Goal: Task Accomplishment & Management: Complete application form

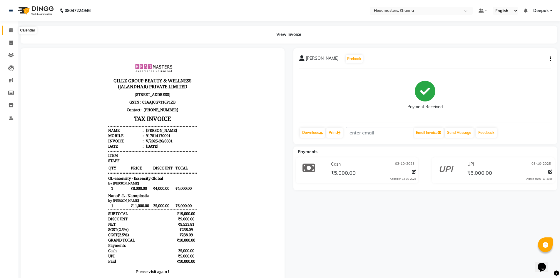
click at [9, 29] on icon at bounding box center [11, 30] width 4 height 4
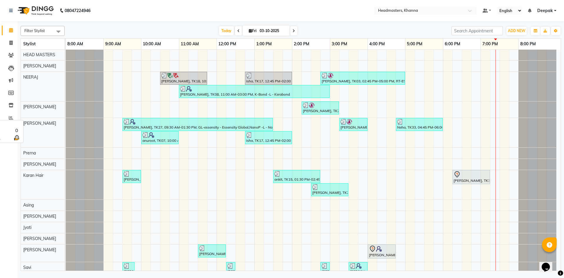
scroll to position [412, 0]
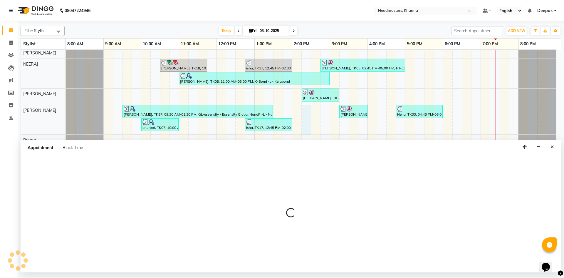
select select "60857"
select select "tentative"
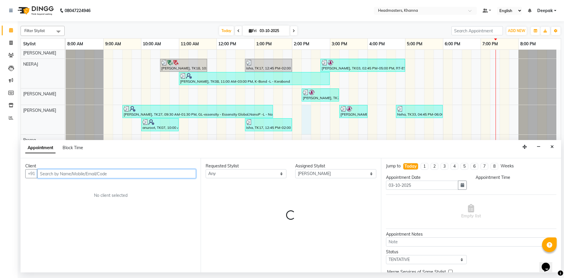
select select "855"
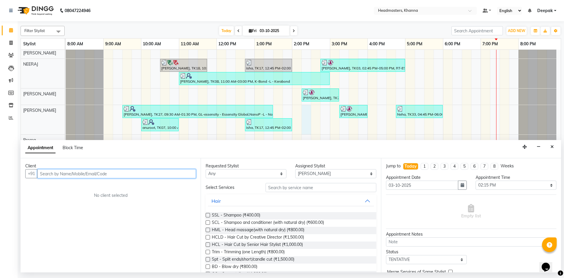
click at [92, 176] on input "text" at bounding box center [116, 173] width 159 height 9
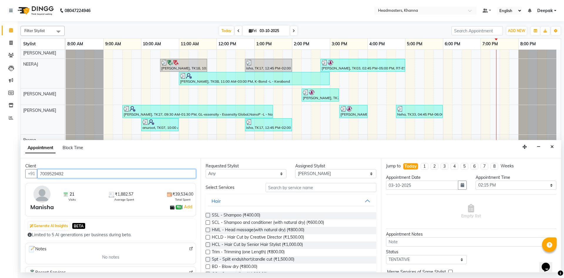
type input "7009529492"
click at [285, 188] on input "text" at bounding box center [321, 187] width 111 height 9
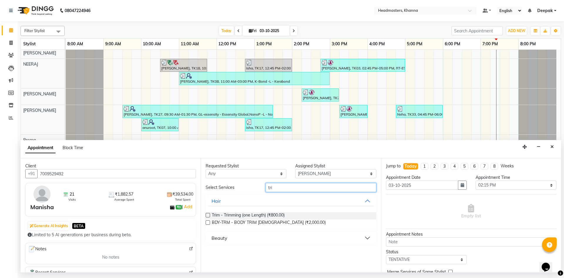
type input "tri"
click at [207, 215] on label at bounding box center [208, 215] width 4 height 4
click at [207, 215] on input "checkbox" at bounding box center [208, 216] width 4 height 4
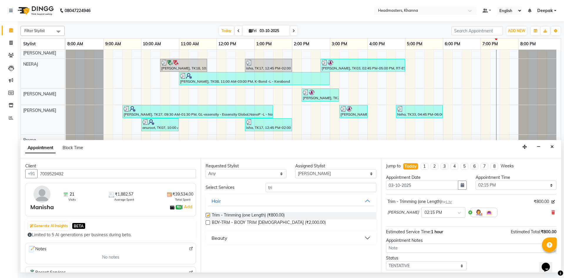
checkbox input "false"
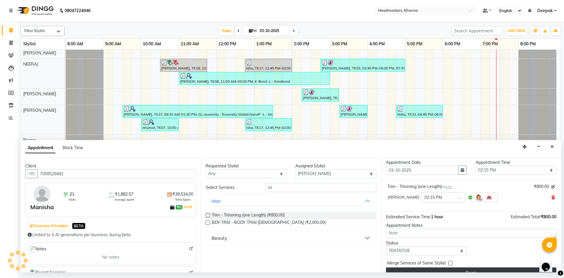
scroll to position [25, 0]
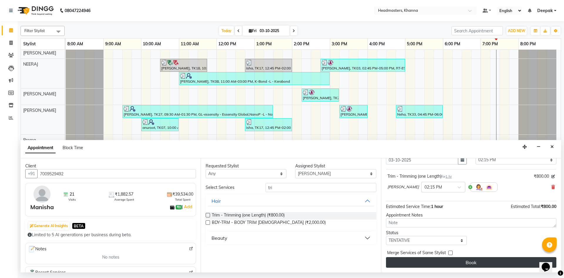
click at [442, 262] on button "Book" at bounding box center [471, 262] width 170 height 11
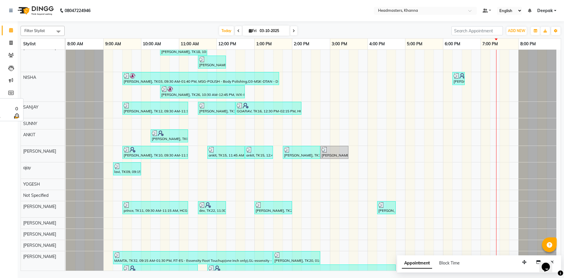
scroll to position [0, 0]
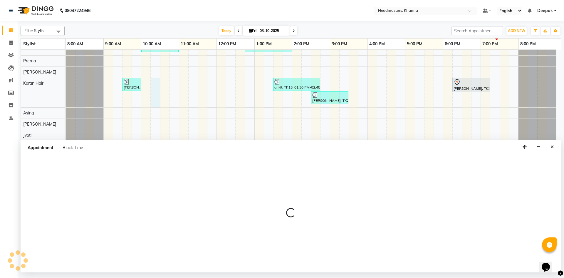
select select "63193"
select select "tentative"
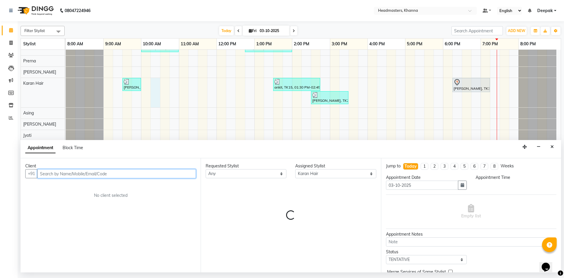
select select "615"
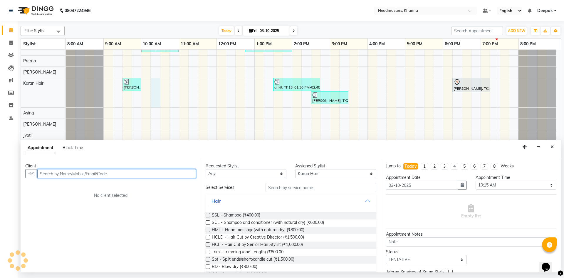
click at [147, 175] on input "text" at bounding box center [116, 173] width 159 height 9
click at [133, 175] on input "text" at bounding box center [116, 173] width 159 height 9
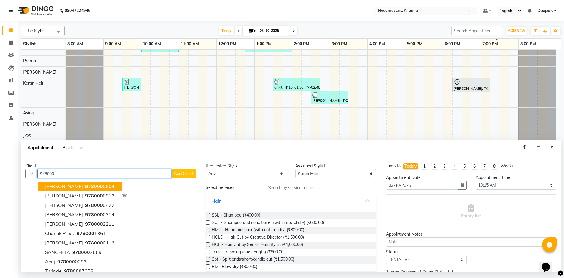
click at [106, 185] on button "[PERSON_NAME] 978000 0604" at bounding box center [80, 185] width 84 height 9
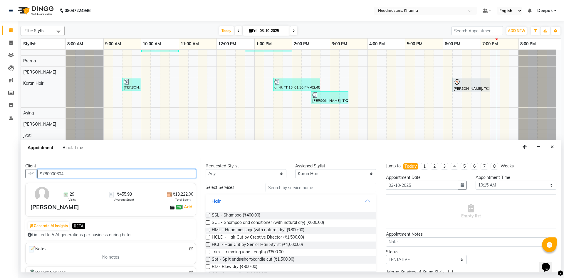
type input "9780000604"
click at [297, 189] on input "text" at bounding box center [321, 187] width 111 height 9
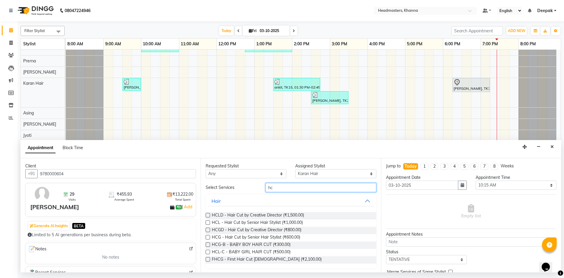
type input "hc"
click at [210, 236] on label at bounding box center [208, 237] width 4 height 4
click at [210, 236] on input "checkbox" at bounding box center [208, 238] width 4 height 4
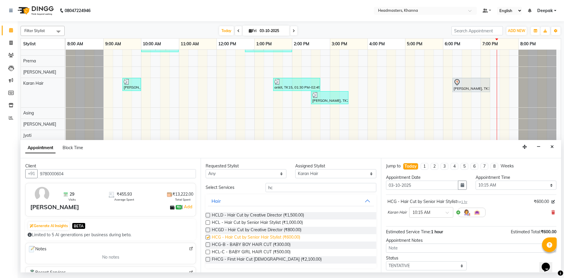
checkbox input "false"
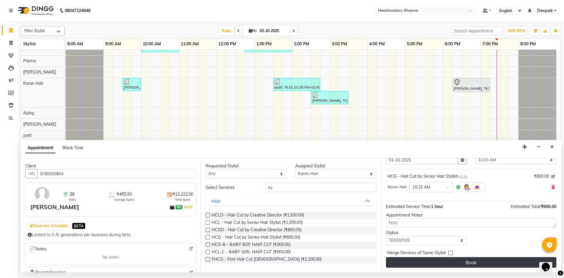
click at [455, 260] on button "Book" at bounding box center [471, 262] width 170 height 11
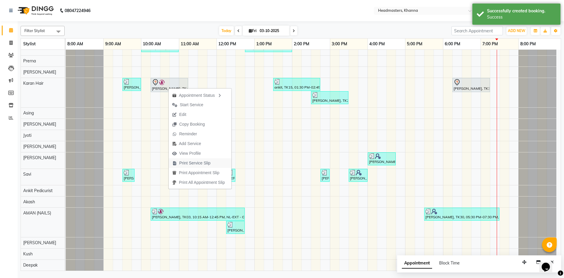
click at [198, 165] on span "Print Service Slip" at bounding box center [194, 163] width 31 height 6
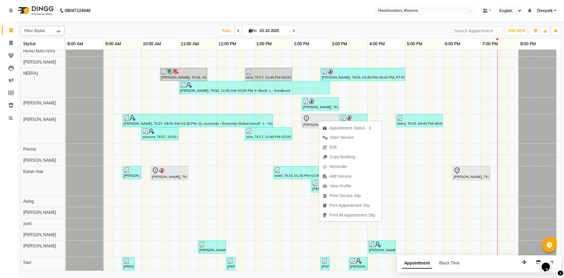
click at [344, 191] on span "Print Service Slip" at bounding box center [342, 196] width 46 height 10
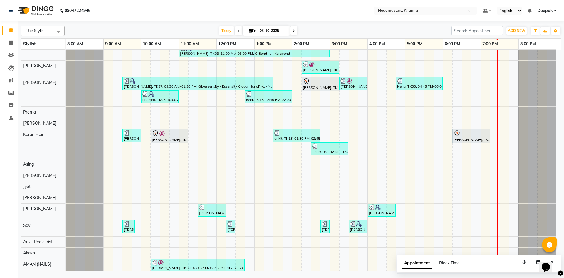
scroll to position [432, 0]
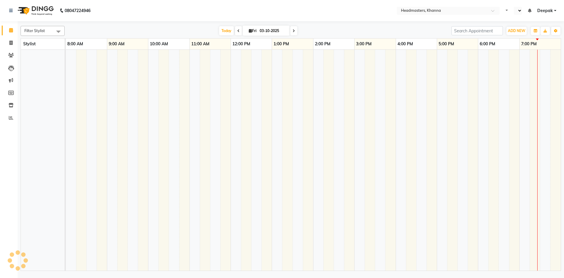
select select "en"
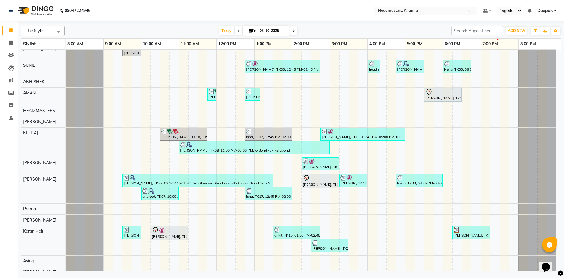
scroll to position [287, 0]
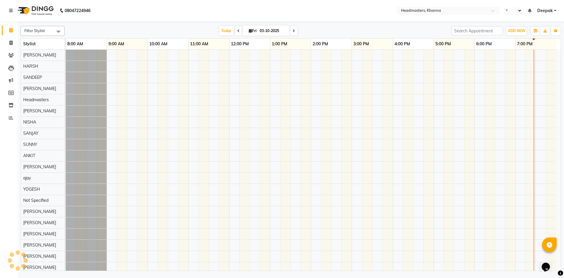
select select "en"
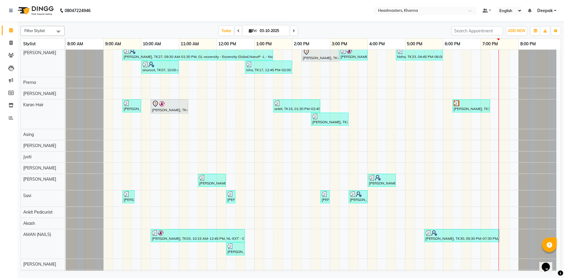
scroll to position [470, 0]
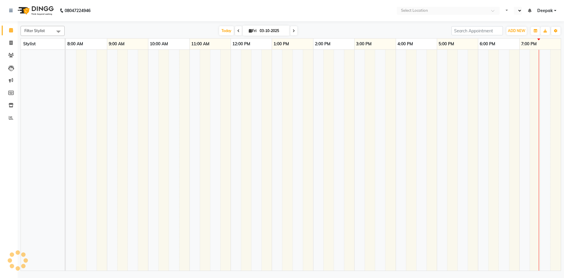
select select "en"
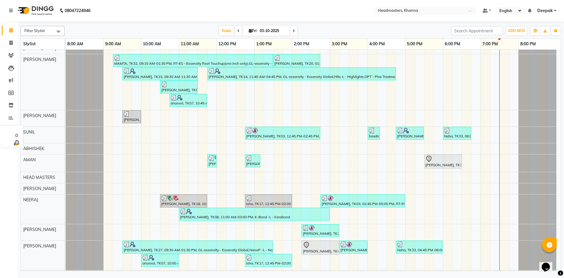
scroll to position [310, 0]
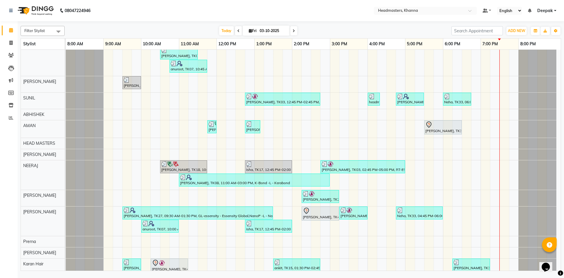
click at [128, 116] on div "MUSKAN, TK06, 10:45 AM-11:45 AM, H-SPA - Essence hair spa AMANDEEP, TK02, 10:15…" at bounding box center [313, 95] width 495 height 711
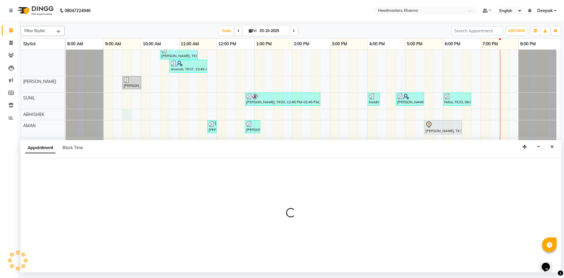
select select "60843"
select select "tentative"
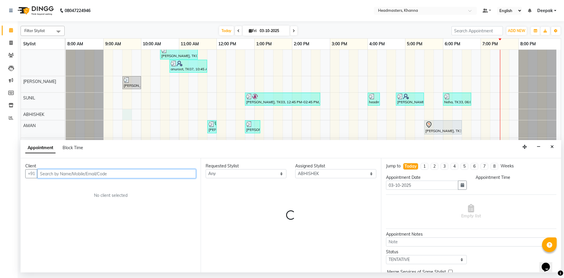
select select "570"
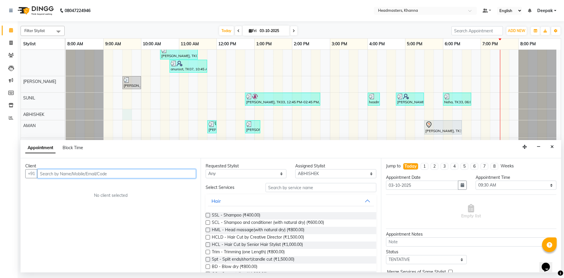
click at [137, 175] on input "text" at bounding box center [116, 173] width 159 height 9
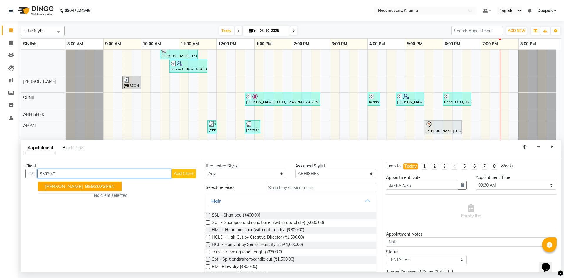
click at [98, 186] on ngb-highlight "9592072 891" at bounding box center [99, 186] width 31 height 6
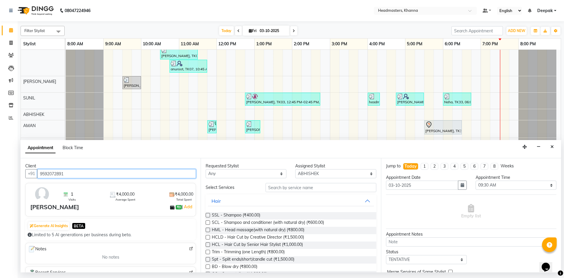
type input "9592072891"
click at [280, 183] on input "text" at bounding box center [321, 187] width 111 height 9
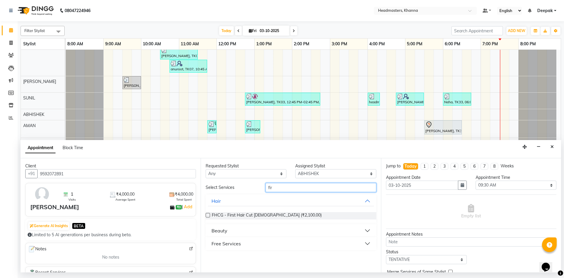
type input "fir"
click at [262, 244] on button "Free Services" at bounding box center [291, 243] width 166 height 11
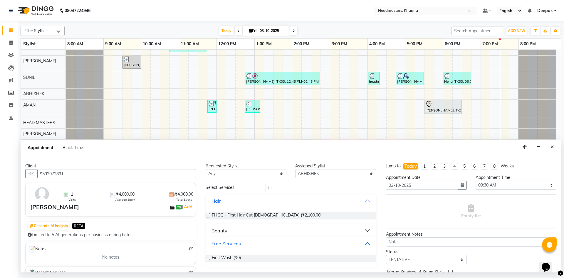
scroll to position [339, 0]
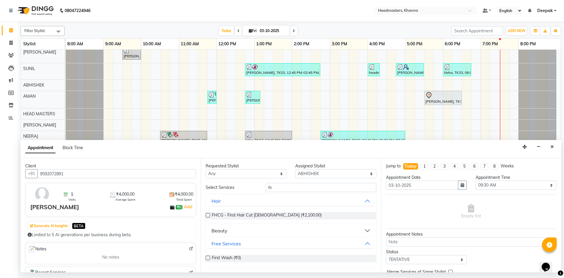
click at [209, 258] on label at bounding box center [208, 257] width 4 height 4
click at [209, 258] on input "checkbox" at bounding box center [208, 258] width 4 height 4
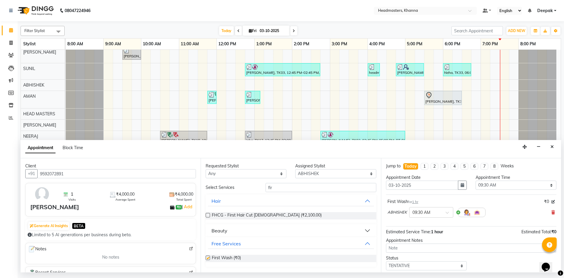
checkbox input "false"
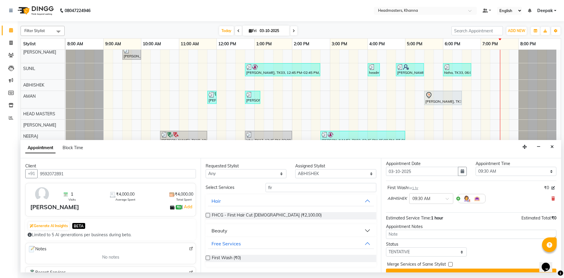
scroll to position [25, 0]
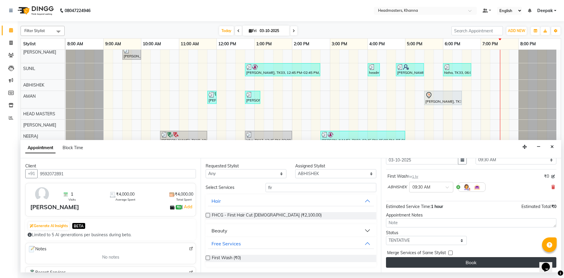
click at [446, 265] on button "Book" at bounding box center [471, 262] width 170 height 11
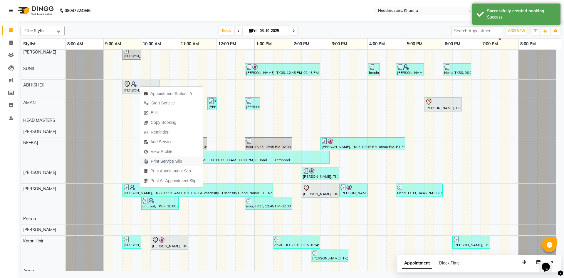
click at [171, 159] on span "Print Service Slip" at bounding box center [166, 161] width 31 height 6
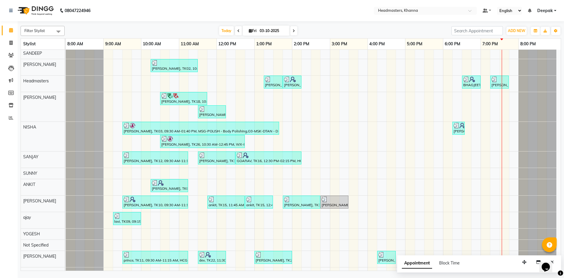
scroll to position [0, 0]
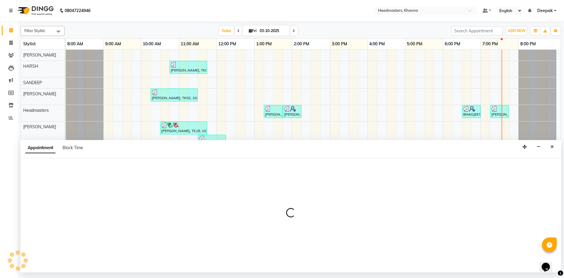
select select "60808"
select select "885"
select select "tentative"
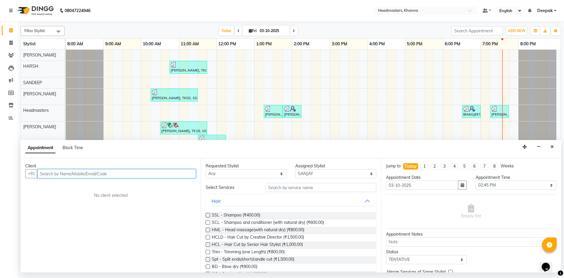
click at [165, 174] on input "text" at bounding box center [116, 173] width 159 height 9
type input "9"
type input "9888969770"
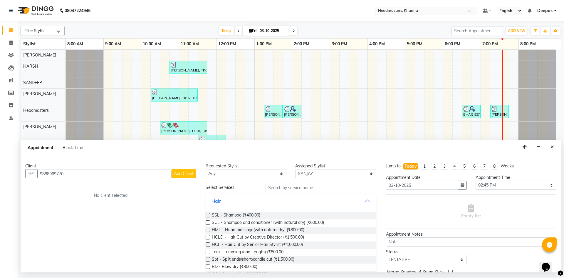
click at [181, 175] on span "Add Client" at bounding box center [184, 173] width 20 height 5
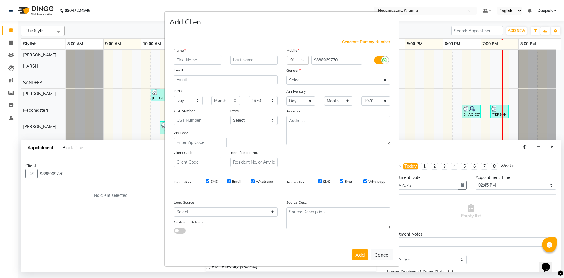
click at [192, 56] on input "text" at bounding box center [198, 60] width 48 height 9
type input "priyash"
click at [385, 81] on select "Select Male Female Other Prefer Not To Say" at bounding box center [339, 80] width 104 height 9
select select "male"
click at [287, 76] on select "Select Male Female Other Prefer Not To Say" at bounding box center [339, 80] width 104 height 9
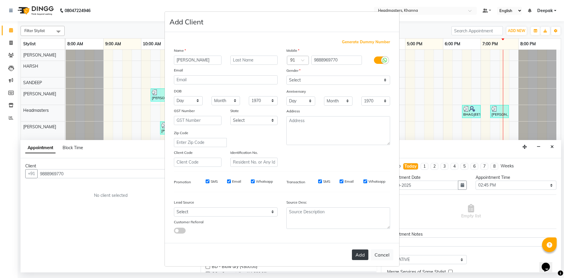
drag, startPoint x: 357, startPoint y: 259, endPoint x: 353, endPoint y: 257, distance: 3.9
click at [357, 258] on button "Add" at bounding box center [360, 254] width 16 height 11
select select
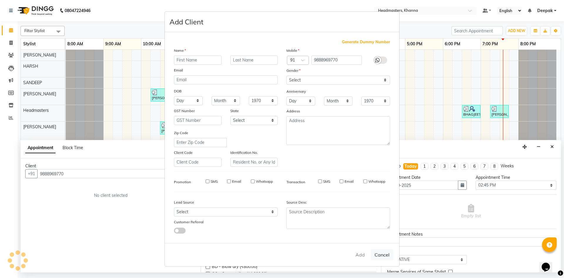
select select
checkbox input "false"
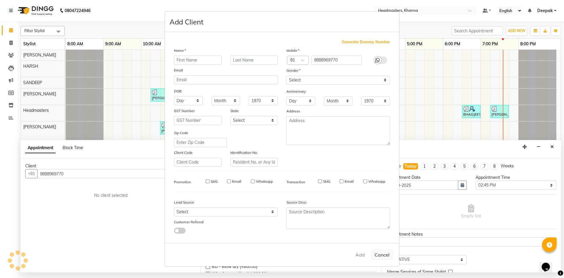
checkbox input "false"
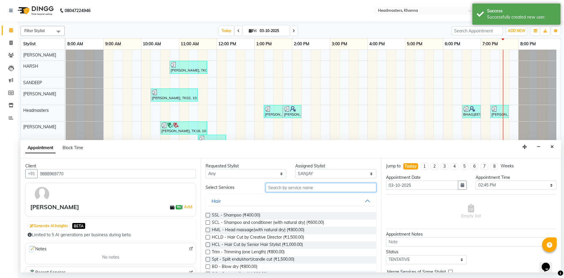
click at [309, 190] on input "text" at bounding box center [321, 187] width 111 height 9
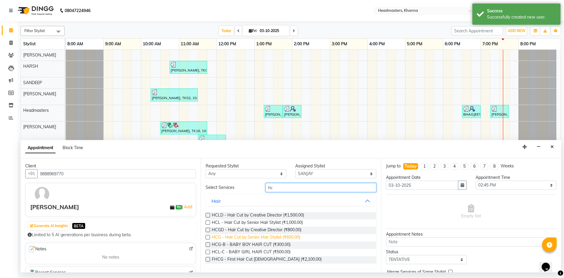
type input "hc"
click at [251, 237] on span "HCG - Hair Cut by Senior Hair Stylist (₹600.00)" at bounding box center [256, 237] width 88 height 7
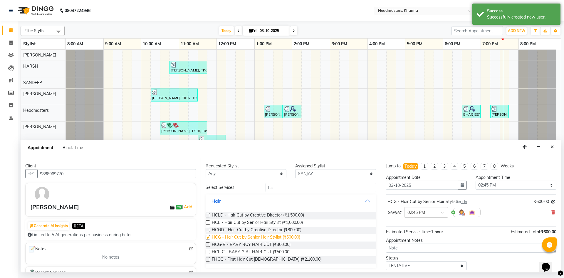
checkbox input "false"
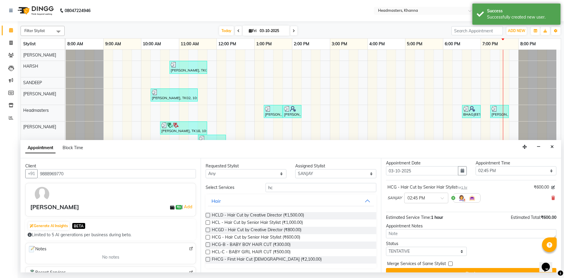
scroll to position [25, 0]
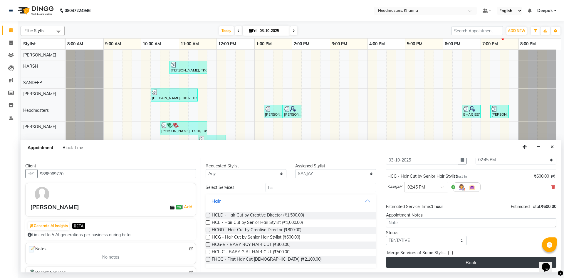
click at [445, 265] on button "Book" at bounding box center [471, 262] width 170 height 11
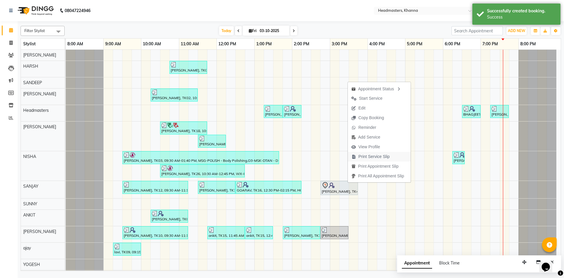
click at [376, 156] on span "Print Service Slip" at bounding box center [374, 156] width 31 height 6
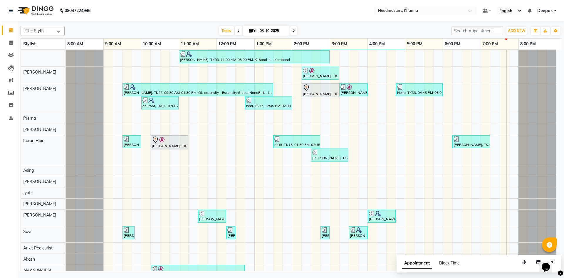
scroll to position [477, 0]
